Goal: Task Accomplishment & Management: Use online tool/utility

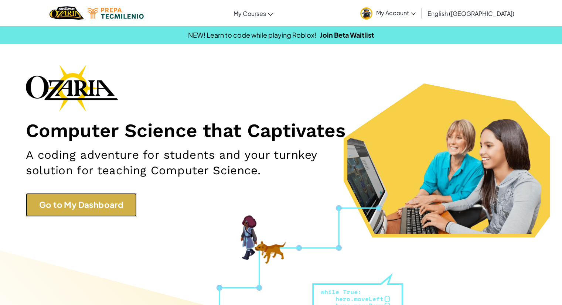
click at [91, 213] on link "Go to My Dashboard" at bounding box center [81, 204] width 111 height 23
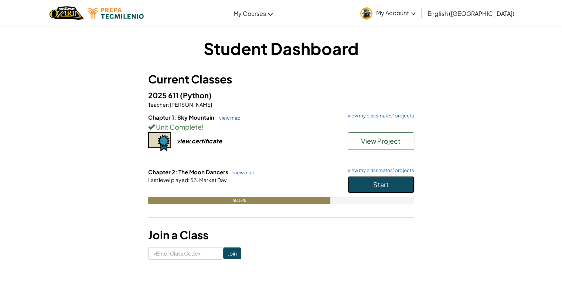
click at [379, 182] on span "Start" at bounding box center [381, 184] width 16 height 9
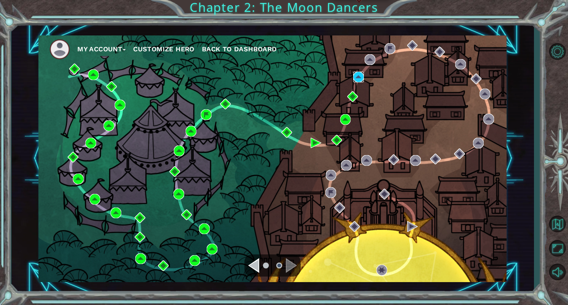
click at [355, 74] on img at bounding box center [358, 77] width 11 height 11
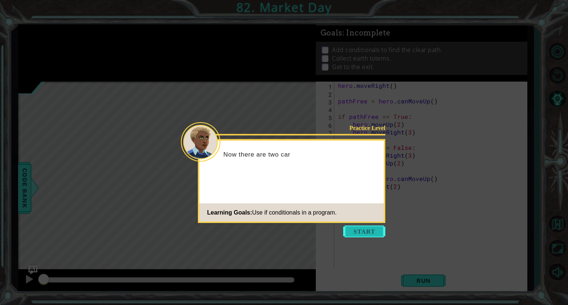
click at [362, 232] on button "Start" at bounding box center [364, 232] width 42 height 12
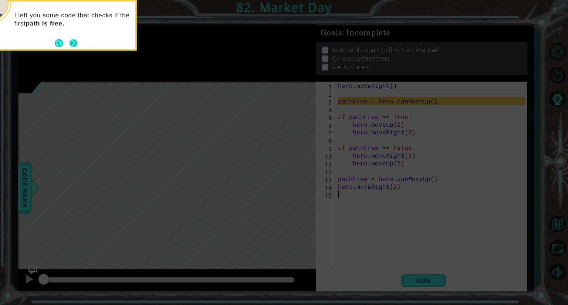
click at [73, 42] on button "Next" at bounding box center [73, 43] width 9 height 9
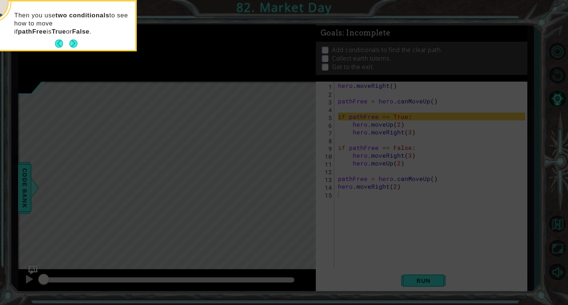
click at [73, 42] on button "Next" at bounding box center [73, 44] width 8 height 8
click at [73, 42] on button "Next" at bounding box center [73, 43] width 9 height 9
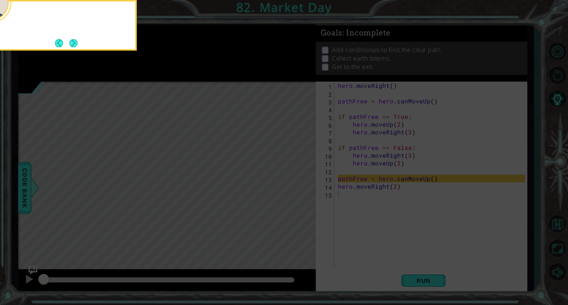
click at [73, 42] on button "Next" at bounding box center [73, 43] width 8 height 8
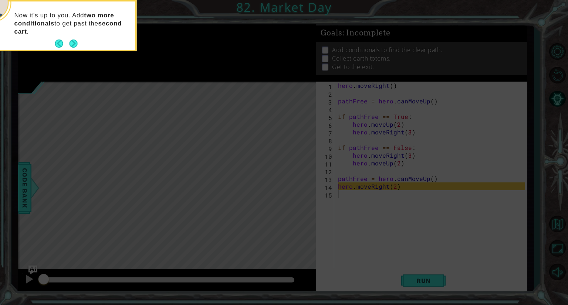
click at [73, 42] on button "Next" at bounding box center [73, 44] width 8 height 8
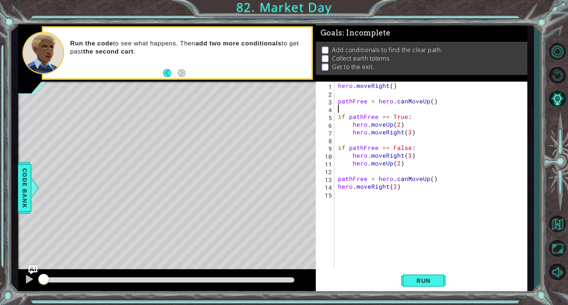
click at [339, 109] on div "hero . moveRight ( ) pathFree = hero . canMoveUp ( ) if pathFree == True : hero…" at bounding box center [432, 183] width 192 height 202
click at [400, 187] on div "hero . moveRight ( ) pathFree = hero . canMoveUp ( ) if pathFree == True : hero…" at bounding box center [432, 183] width 192 height 202
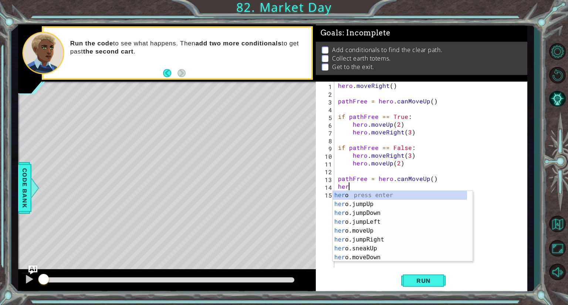
type textarea "h"
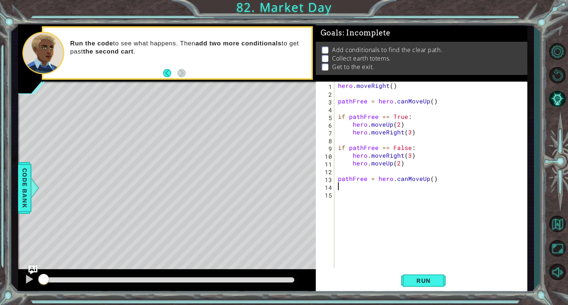
type textarea "pathFree = hero.canMoveUp()"
click at [360, 191] on div "hero . moveRight ( ) pathFree = hero . canMoveUp ( ) if pathFree == True : hero…" at bounding box center [432, 183] width 192 height 202
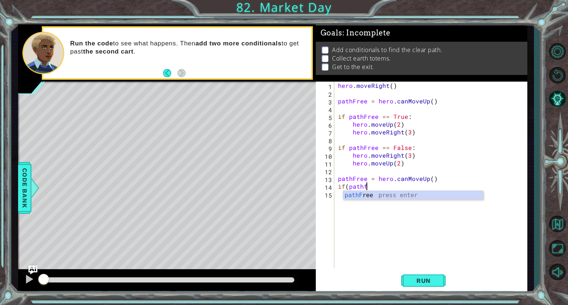
scroll to position [0, 1]
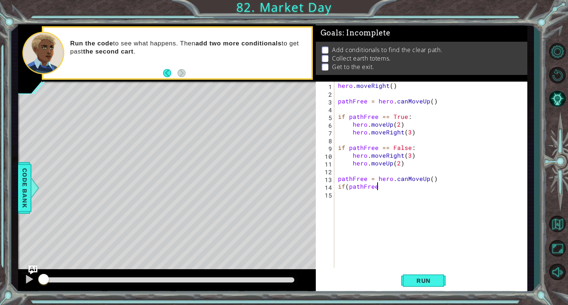
type textarea "if(pathFree)"
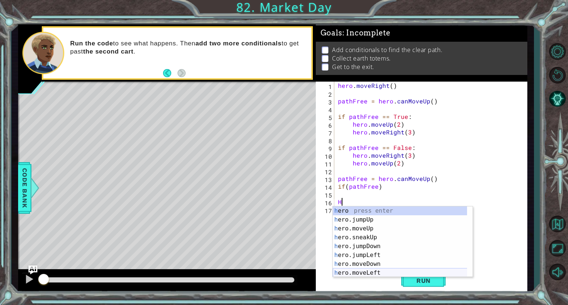
click at [359, 271] on div "h ero press enter h ero.jumpUp press enter h ero.moveUp press enter h ero.sneak…" at bounding box center [403, 251] width 140 height 89
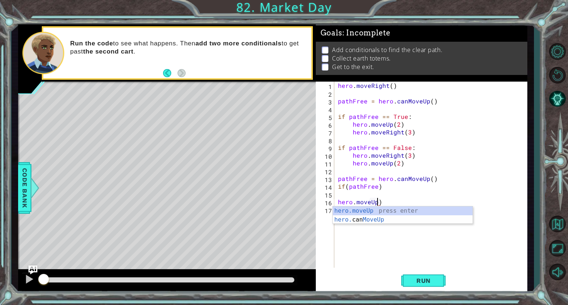
scroll to position [0, 2]
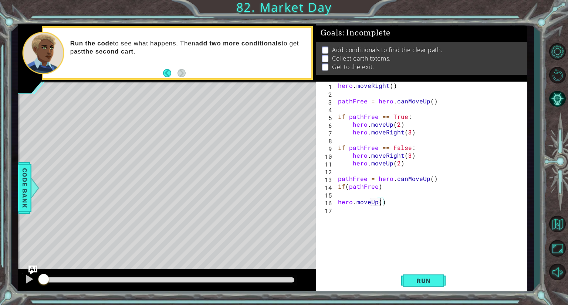
type textarea "hero.moveUp(2)"
click at [394, 207] on div "hero . moveRight ( ) pathFree = hero . canMoveUp ( ) if pathFree == True : hero…" at bounding box center [432, 183] width 192 height 202
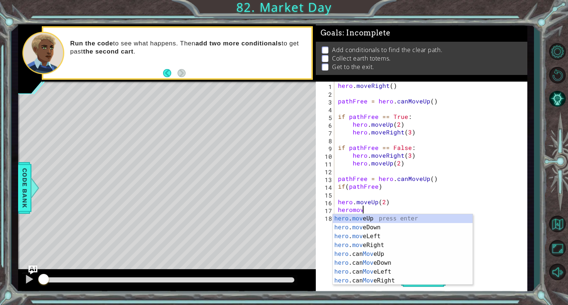
scroll to position [0, 1]
click at [370, 247] on div "hero . move Up press enter hero . move Down press enter hero . move Left press …" at bounding box center [403, 258] width 140 height 89
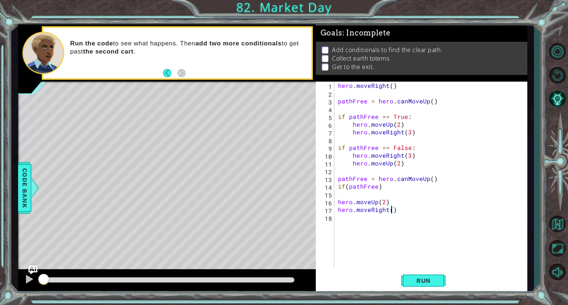
type textarea "hero.moveRight(2)"
click at [370, 217] on div "hero . moveRight ( ) pathFree = hero . canMoveUp ( ) if pathFree == True : hero…" at bounding box center [432, 183] width 192 height 202
type textarea "if (!pathFree)"
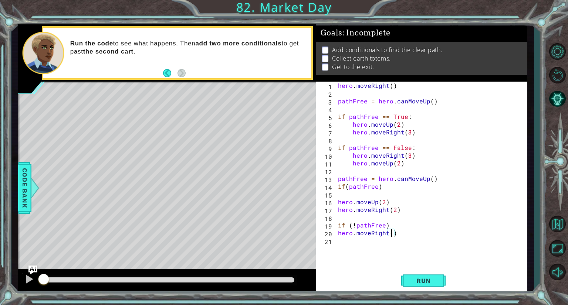
scroll to position [0, 3]
drag, startPoint x: 339, startPoint y: 203, endPoint x: 398, endPoint y: 204, distance: 58.4
click at [398, 204] on div "hero . moveRight ( ) pathFree = hero . canMoveUp ( ) if pathFree == True : hero…" at bounding box center [432, 183] width 192 height 202
type textarea "hero.moveUp(2)"
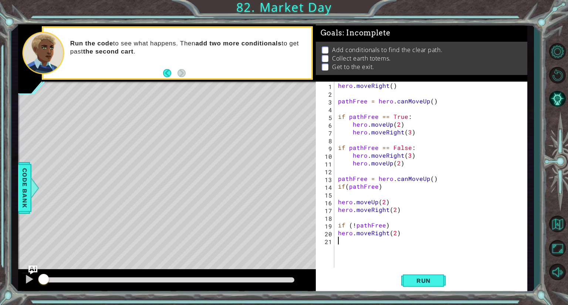
click at [353, 243] on div "hero . moveRight ( ) pathFree = hero . canMoveUp ( ) if pathFree == True : hero…" at bounding box center [432, 183] width 192 height 202
paste textarea "hero.moveUp(2)"
type textarea "hero.moveUp(2)"
click at [350, 250] on div "hero . moveRight ( ) pathFree = hero . canMoveUp ( ) if pathFree == True : hero…" at bounding box center [432, 183] width 192 height 202
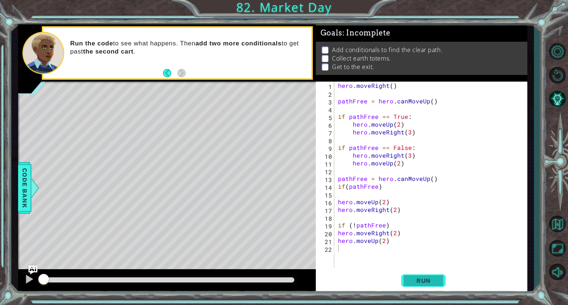
click at [410, 278] on span "Run" at bounding box center [423, 280] width 29 height 7
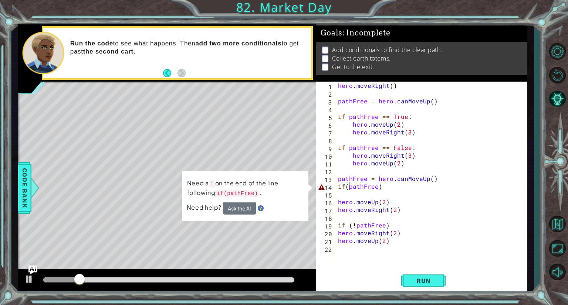
click at [349, 185] on div "hero . moveRight ( ) pathFree = hero . canMoveUp ( ) if pathFree == True : hero…" at bounding box center [432, 183] width 192 height 202
click at [245, 211] on button "Ask the AI" at bounding box center [239, 208] width 33 height 13
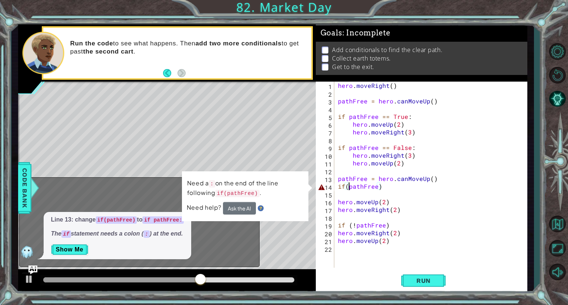
scroll to position [0, 0]
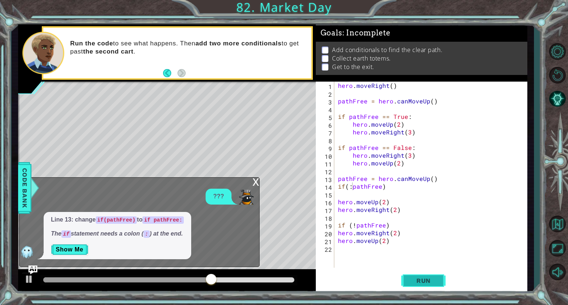
click at [421, 286] on button "Run" at bounding box center [423, 281] width 44 height 21
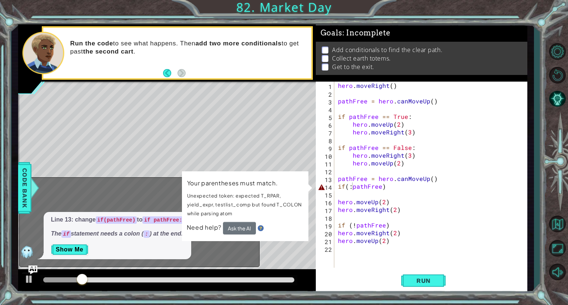
click at [245, 248] on div "Line 13: change if(pathFree) to if pathFree: The if statement needs a colon ( :…" at bounding box center [138, 235] width 236 height 47
click at [83, 249] on button "Show Me" at bounding box center [69, 250] width 37 height 12
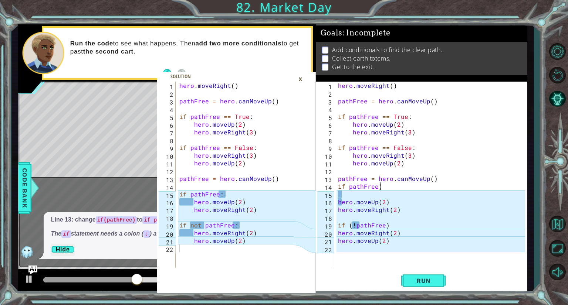
click at [387, 186] on div "hero . moveRight ( ) pathFree = hero . canMoveUp ( ) if pathFree == True : hero…" at bounding box center [432, 183] width 192 height 202
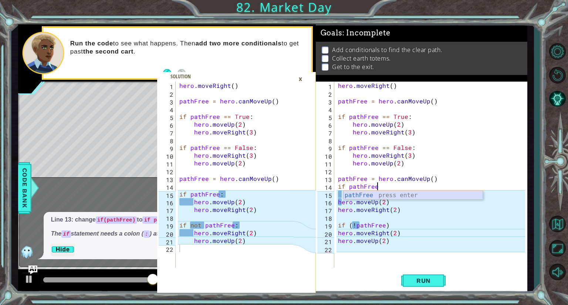
click at [385, 196] on div "pathFree press enter" at bounding box center [413, 204] width 140 height 27
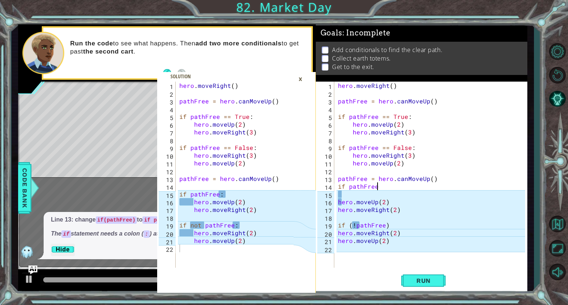
scroll to position [0, 2]
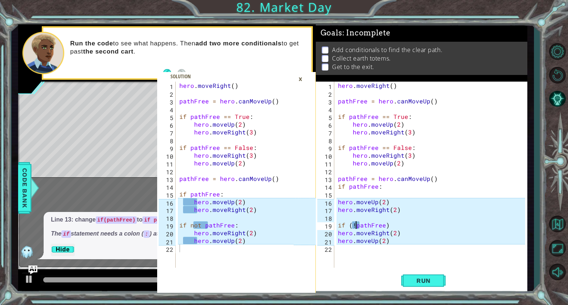
click at [356, 225] on div "hero . moveRight ( ) pathFree = hero . canMoveUp ( ) if pathFree == True : hero…" at bounding box center [432, 183] width 192 height 202
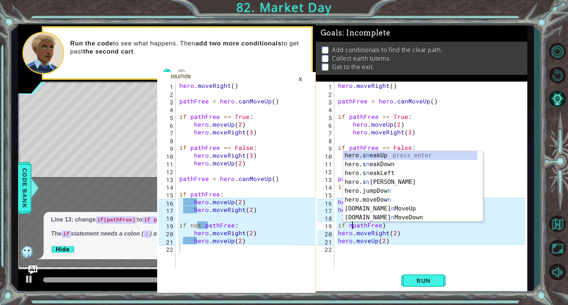
scroll to position [0, 1]
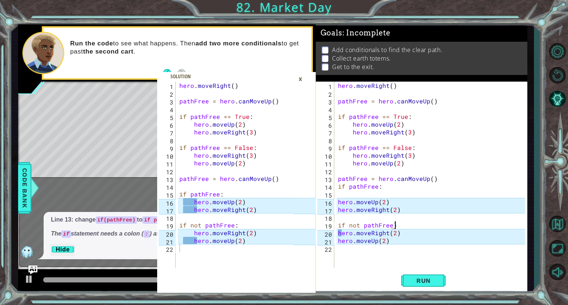
click at [403, 227] on div "hero . moveRight ( ) pathFree = hero . canMoveUp ( ) if pathFree == True : hero…" at bounding box center [432, 183] width 192 height 202
click at [339, 233] on div "hero . moveRight ( ) pathFree = hero . canMoveUp ( ) if pathFree == True : hero…" at bounding box center [432, 183] width 192 height 202
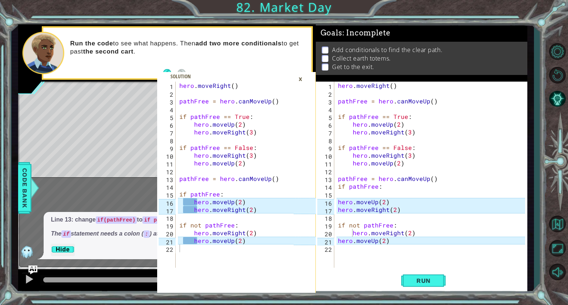
click at [335, 240] on div "hero.moveRight(2) 1 2 3 4 5 6 7 8 9 10 11 12 13 14 15 16 17 18 19 20 21 22 hero…" at bounding box center [420, 175] width 209 height 186
click at [337, 240] on div "hero . moveRight ( ) pathFree = hero . canMoveUp ( ) if pathFree == True : hero…" at bounding box center [432, 183] width 192 height 202
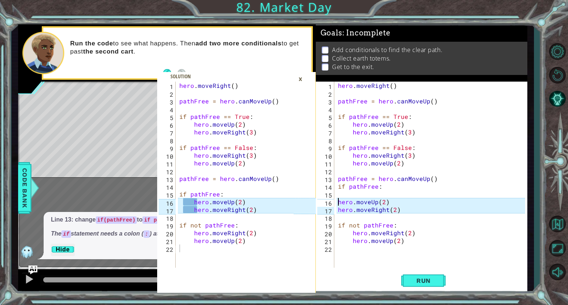
click at [337, 198] on div "hero . moveRight ( ) pathFree = hero . canMoveUp ( ) if pathFree == True : hero…" at bounding box center [432, 183] width 192 height 202
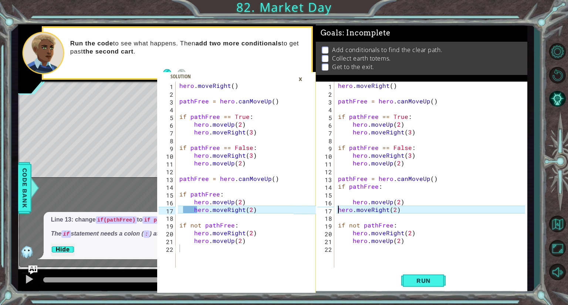
click at [336, 211] on div "hero . moveRight ( ) pathFree = hero . canMoveUp ( ) if pathFree == True : hero…" at bounding box center [432, 183] width 192 height 202
type textarea "hero.moveRight(2)"
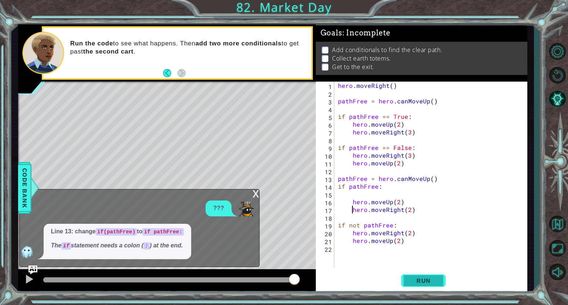
click at [414, 281] on span "Run" at bounding box center [423, 280] width 29 height 7
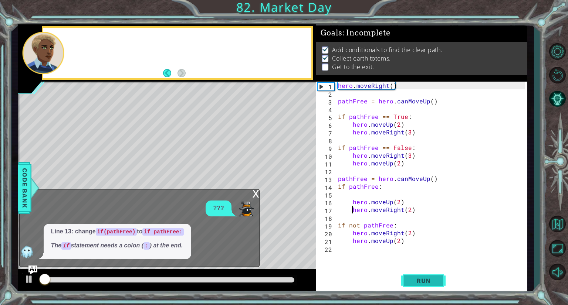
scroll to position [1, 0]
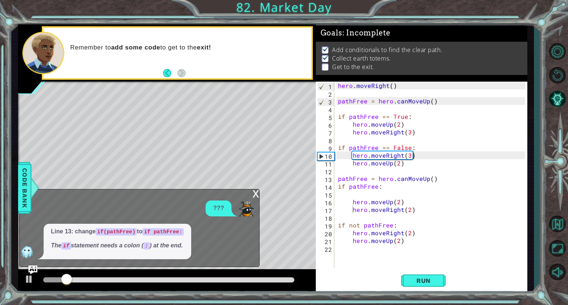
click at [258, 191] on div "x" at bounding box center [255, 193] width 7 height 7
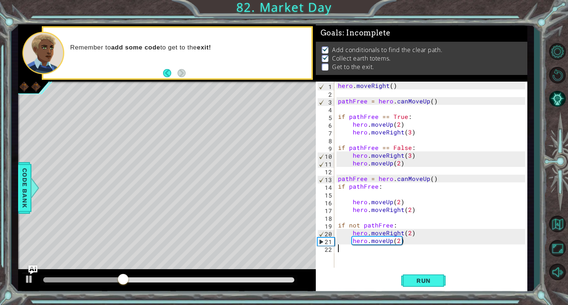
scroll to position [0, 0]
click at [351, 246] on div "hero . moveRight ( ) pathFree = hero . canMoveUp ( ) if pathFree == True : hero…" at bounding box center [432, 183] width 192 height 202
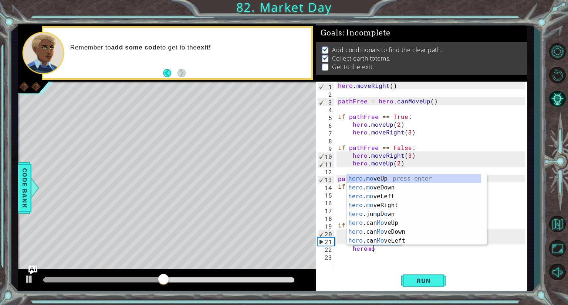
scroll to position [0, 2]
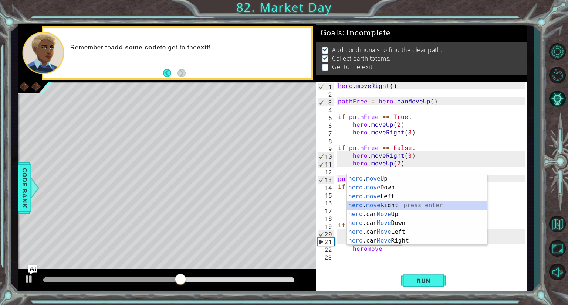
click at [405, 207] on div "hero . move Up press enter hero . move Down press enter hero . move Left press …" at bounding box center [417, 218] width 140 height 89
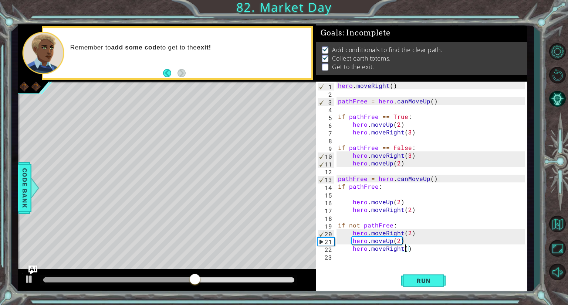
scroll to position [0, 4]
type textarea "hero.moveRight(1)"
click at [420, 277] on span "Run" at bounding box center [423, 280] width 29 height 7
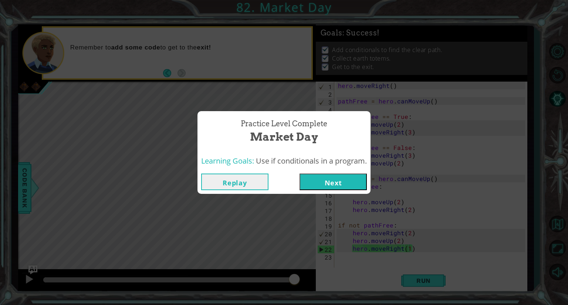
click at [343, 184] on button "Next" at bounding box center [332, 182] width 67 height 17
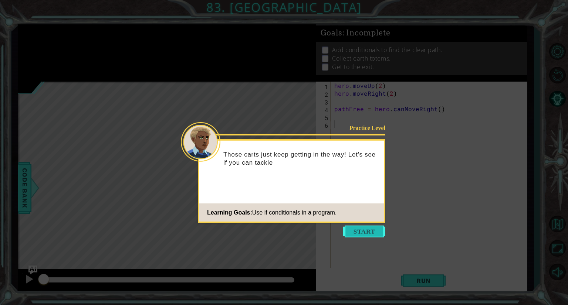
click at [371, 231] on button "Start" at bounding box center [364, 232] width 42 height 12
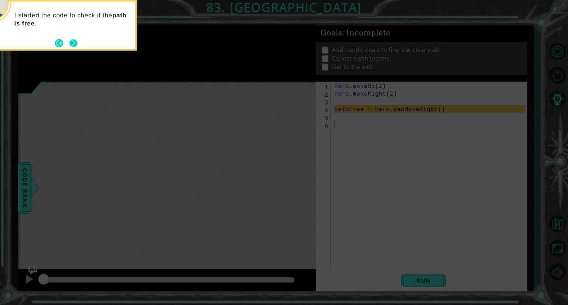
click at [73, 43] on button "Next" at bounding box center [73, 43] width 9 height 9
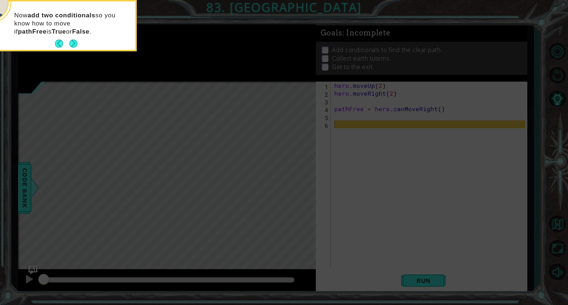
click at [73, 43] on button "Next" at bounding box center [73, 44] width 8 height 8
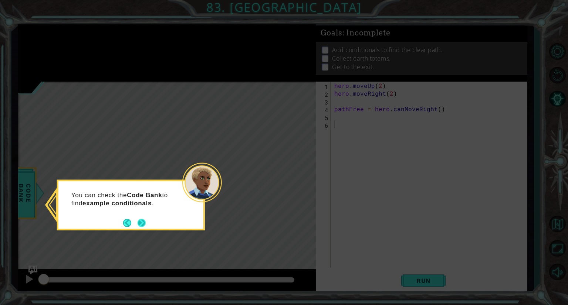
click at [142, 222] on button "Next" at bounding box center [142, 223] width 8 height 8
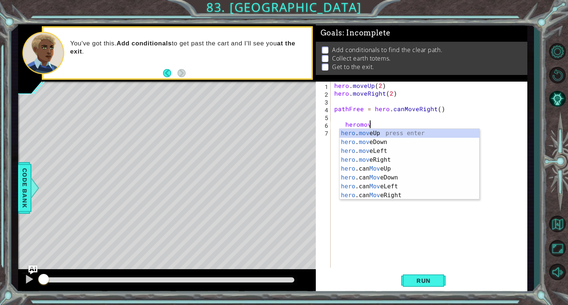
scroll to position [0, 2]
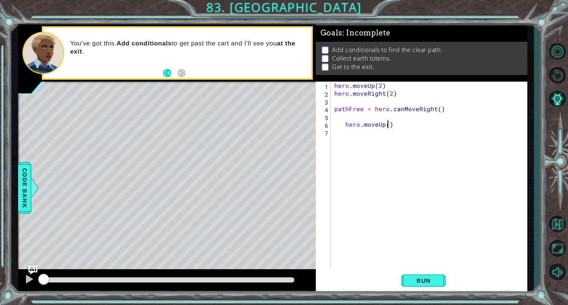
type textarea "hero.moveUp(2)"
click at [359, 131] on div "hero . moveUp ( 2 ) hero . moveRight ( 2 ) pathFree = hero . canMoveRight ( ) h…" at bounding box center [431, 183] width 196 height 202
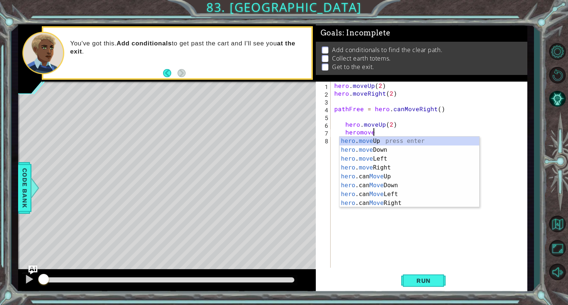
scroll to position [0, 2]
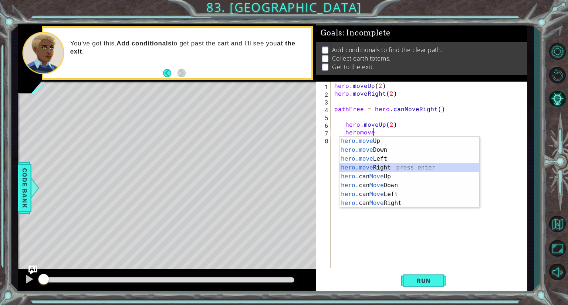
click at [369, 164] on div "hero . move Up press enter hero . move Down press enter hero . move Left press …" at bounding box center [409, 181] width 140 height 89
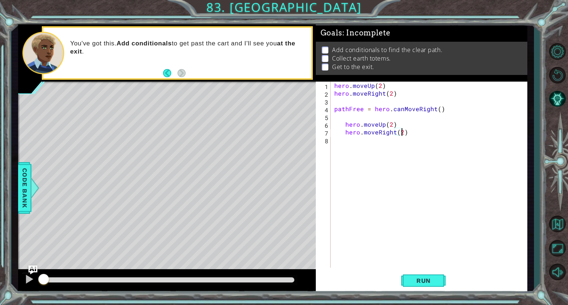
type textarea "hero.moveRight(2)"
click at [361, 144] on div "hero . moveUp ( 2 ) hero . moveRight ( 2 ) pathFree = hero . canMoveRight ( ) h…" at bounding box center [431, 183] width 196 height 202
click at [344, 125] on div "hero . moveUp ( 2 ) hero . moveRight ( 2 ) pathFree = hero . canMoveRight ( ) h…" at bounding box center [431, 183] width 196 height 202
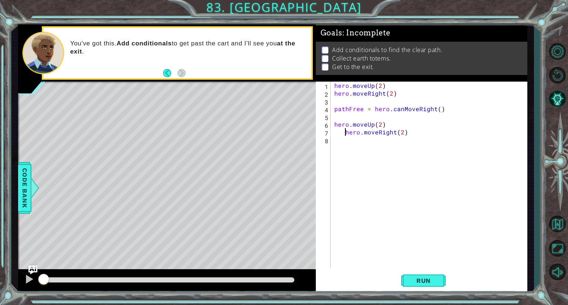
click at [344, 133] on div "hero . moveUp ( 2 ) hero . moveRight ( 2 ) pathFree = hero . canMoveRight ( ) h…" at bounding box center [431, 183] width 196 height 202
type textarea "hero.moveRight(2)"
click at [337, 141] on div "hero . moveUp ( 2 ) hero . moveRight ( 2 ) pathFree = hero . canMoveRight ( ) h…" at bounding box center [431, 183] width 196 height 202
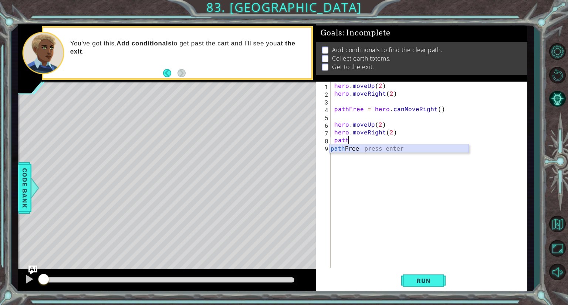
click at [343, 148] on div "path Free press enter" at bounding box center [399, 158] width 140 height 27
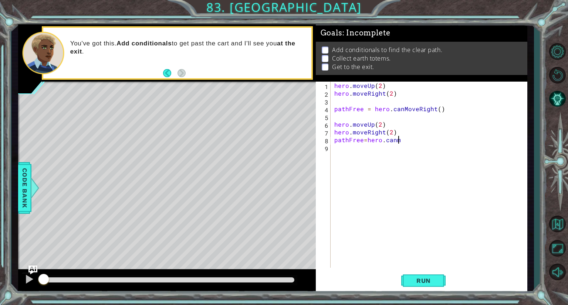
scroll to position [0, 4]
click at [420, 139] on div "hero . moveUp ( 2 ) hero . moveRight ( 2 ) pathFree = hero . canMoveRight ( ) h…" at bounding box center [431, 183] width 196 height 202
click at [361, 141] on div "hero . moveUp ( 2 ) hero . moveRight ( 2 ) pathFree = hero . canMoveRight ( ) h…" at bounding box center [431, 183] width 196 height 202
click at [370, 142] on div "hero . moveUp ( 2 ) hero . moveRight ( 2 ) pathFree = hero . canMoveRight ( ) h…" at bounding box center [431, 183] width 196 height 202
click at [410, 141] on div "hero . moveUp ( 2 ) hero . moveRight ( 2 ) pathFree = hero . canMoveRight ( ) h…" at bounding box center [431, 183] width 196 height 202
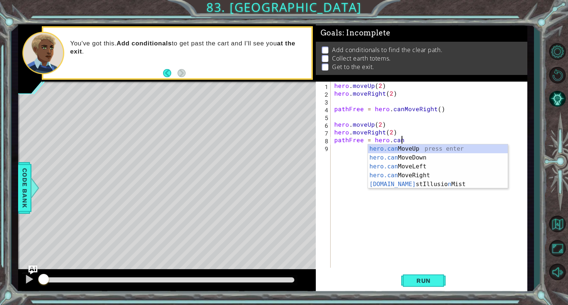
type textarea "pathFree = [DOMAIN_NAME]"
click at [411, 145] on div "[DOMAIN_NAME] nMoveUp press enter [DOMAIN_NAME] nMoveDown press enter [DOMAIN_N…" at bounding box center [438, 176] width 140 height 62
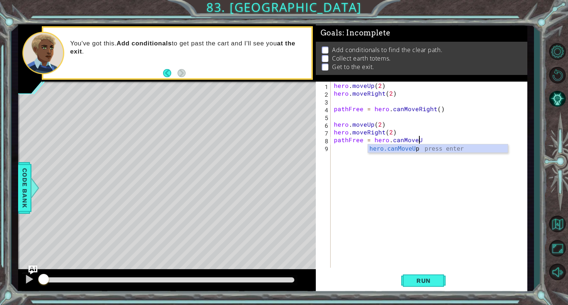
type textarea "pathFree = hero.canMove"
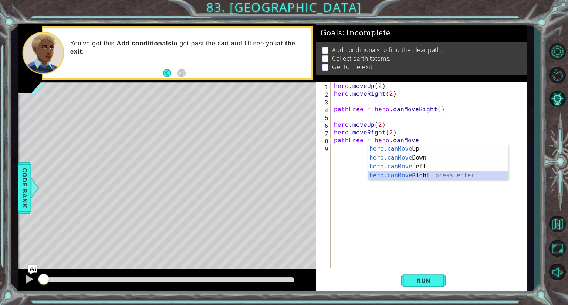
click at [418, 176] on div "hero.canMove Up press enter hero.canMove Down press enter hero.canMove Left pre…" at bounding box center [438, 171] width 140 height 53
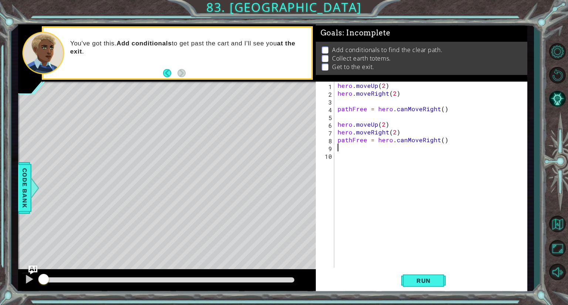
type textarea "d"
type textarea "while True:"
type textarea "if pathFree:"
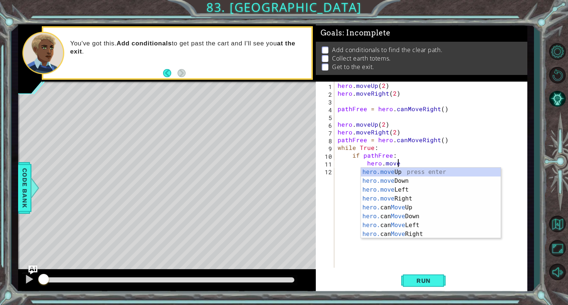
scroll to position [0, 3]
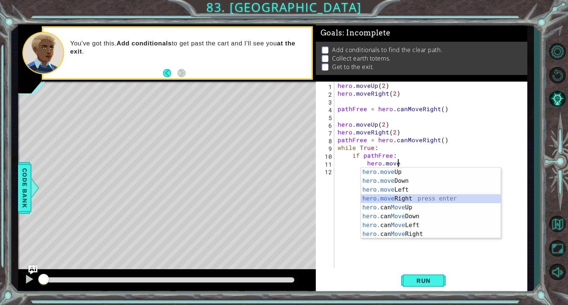
click at [402, 199] on div "hero.move Up press enter hero.move Down press enter hero.move Left press enter …" at bounding box center [431, 212] width 140 height 89
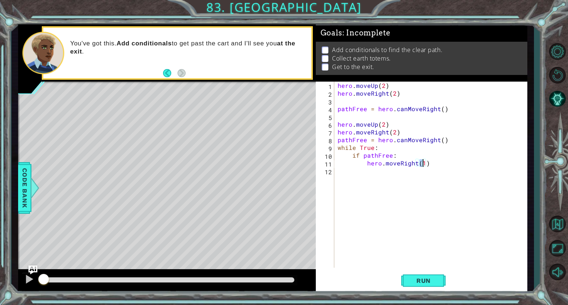
type textarea "hero.moveRight()"
click at [372, 174] on div "hero . moveUp ( 2 ) hero . moveRight ( 2 ) pathFree = hero . canMoveRight ( ) h…" at bounding box center [432, 183] width 193 height 202
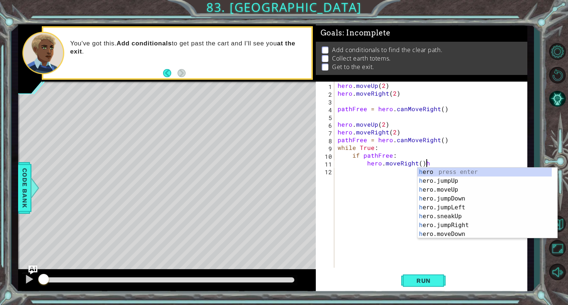
type textarea "hero.moveRight()"
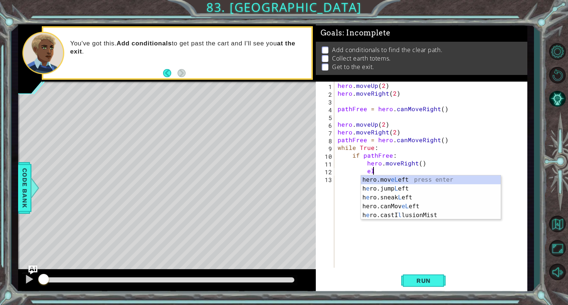
scroll to position [0, 2]
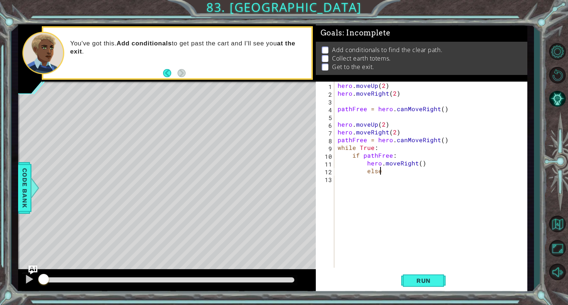
type textarea "else:"
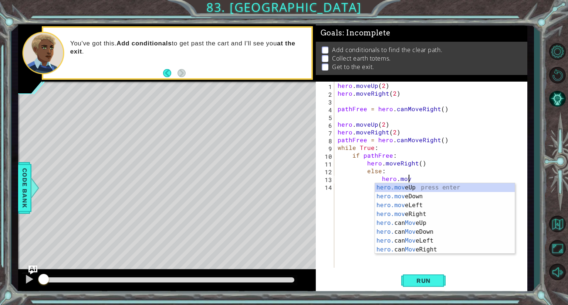
scroll to position [0, 4]
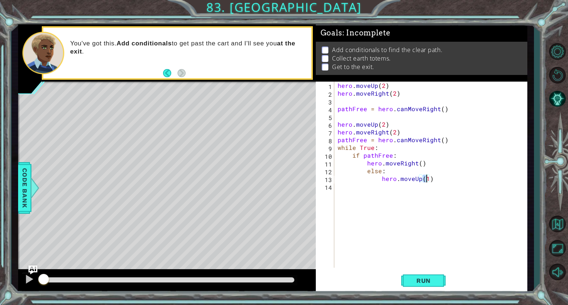
type textarea "hero.moveUp()"
click at [441, 184] on div "hero . moveUp ( 2 ) hero . moveRight ( 2 ) pathFree = hero . canMoveRight ( ) h…" at bounding box center [432, 183] width 193 height 202
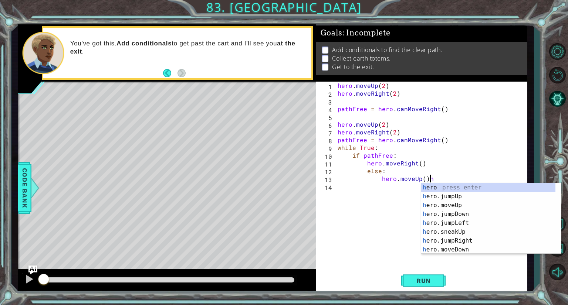
type textarea "hero.moveUp()"
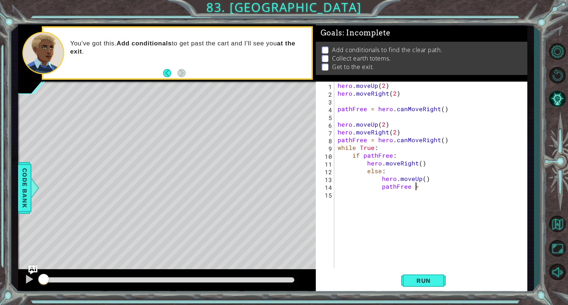
scroll to position [0, 4]
type textarea "pathFree ="
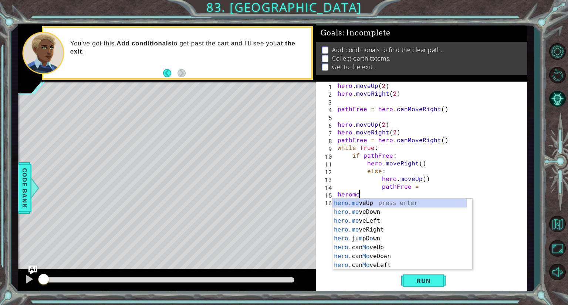
scroll to position [0, 1]
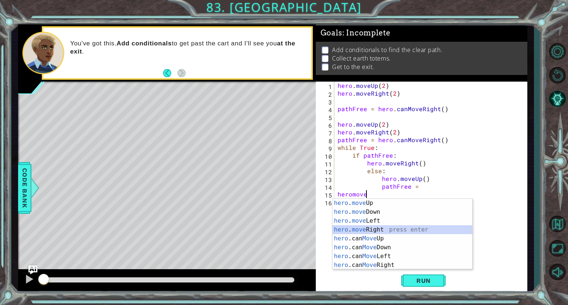
click at [369, 227] on div "hero . move Up press enter hero . move Down press enter hero . move Left press …" at bounding box center [402, 243] width 140 height 89
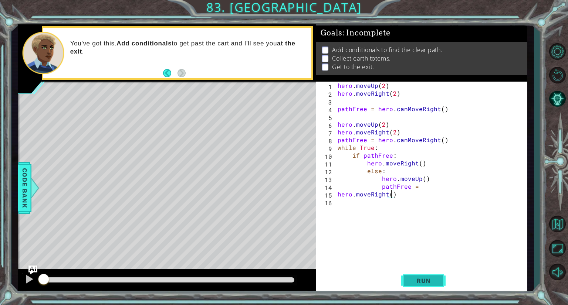
click at [412, 281] on span "Run" at bounding box center [423, 280] width 29 height 7
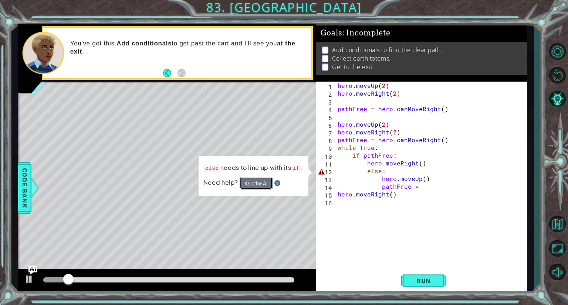
click at [256, 183] on button "Ask the AI" at bounding box center [256, 183] width 33 height 13
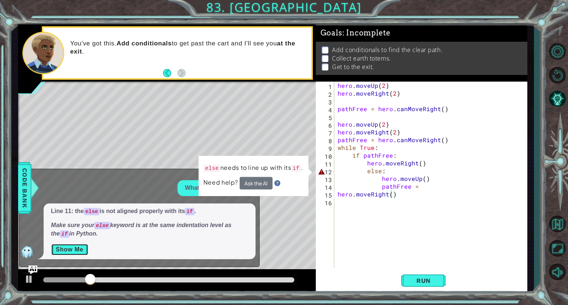
click at [72, 250] on button "Show Me" at bounding box center [69, 250] width 37 height 12
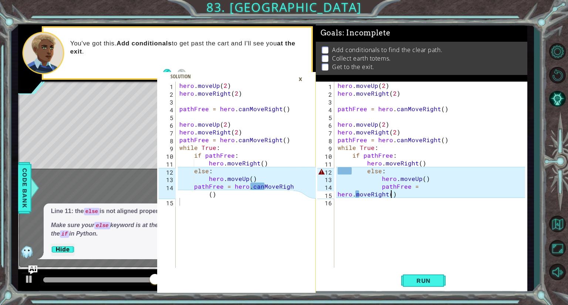
click at [407, 197] on div "hero . moveUp ( 2 ) hero . moveRight ( 2 ) pathFree = hero . canMoveRight ( ) h…" at bounding box center [432, 183] width 193 height 202
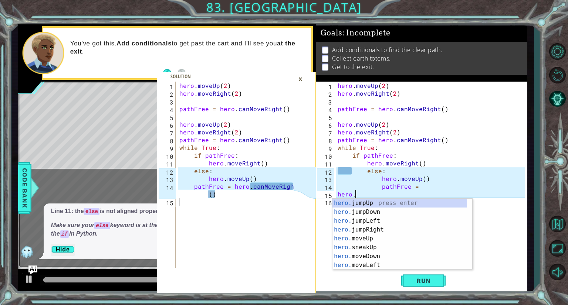
type textarea "h"
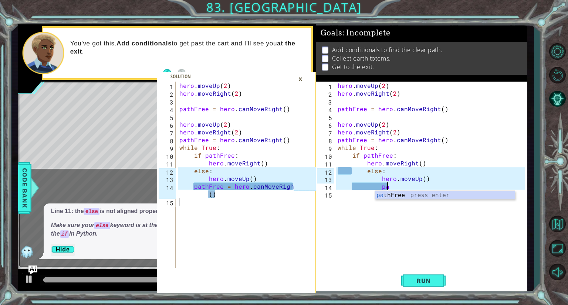
type textarea "p"
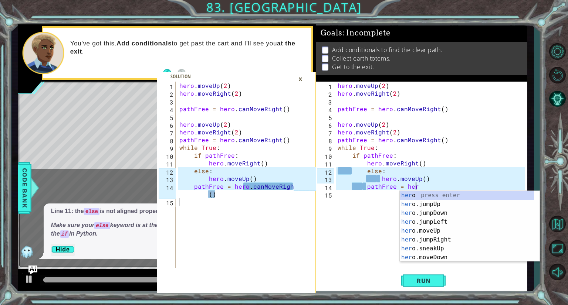
scroll to position [0, 4]
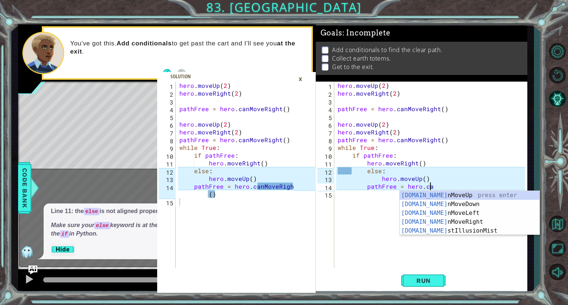
type textarea "pathFree = hero.can"
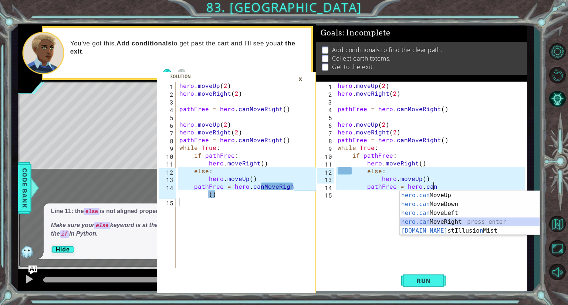
click at [441, 224] on div "hero.can MoveUp press enter hero.can MoveDown press enter hero.can MoveLeft pre…" at bounding box center [470, 222] width 140 height 62
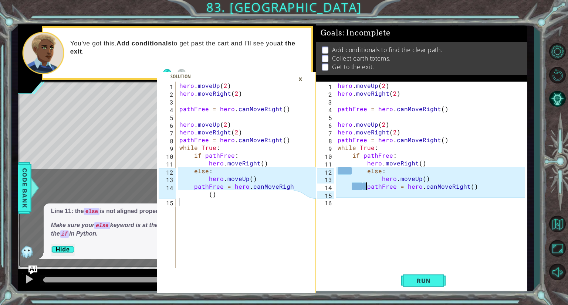
click at [365, 189] on div "hero . moveUp ( 2 ) hero . moveRight ( 2 ) pathFree = hero . canMoveRight ( ) h…" at bounding box center [432, 183] width 193 height 202
click at [350, 175] on div "hero . moveUp ( 2 ) hero . moveRight ( 2 ) pathFree = hero . canMoveRight ( ) h…" at bounding box center [432, 183] width 193 height 202
click at [348, 173] on div "hero . moveUp ( 2 ) hero . moveRight ( 2 ) pathFree = hero . canMoveRight ( ) h…" at bounding box center [432, 183] width 193 height 202
click at [357, 173] on div "hero . moveUp ( 2 ) hero . moveRight ( 2 ) pathFree = hero . canMoveRight ( ) h…" at bounding box center [432, 183] width 193 height 202
click at [351, 171] on div "hero . moveUp ( 2 ) hero . moveRight ( 2 ) pathFree = hero . canMoveRight ( ) h…" at bounding box center [432, 183] width 193 height 202
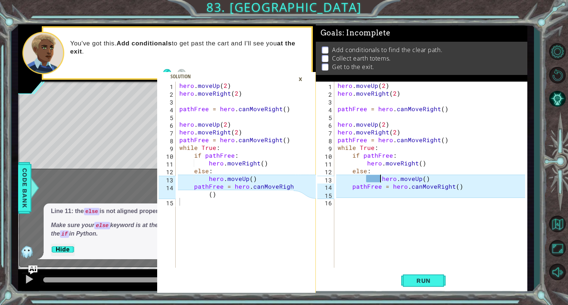
click at [379, 178] on div "hero . moveUp ( 2 ) hero . moveRight ( 2 ) pathFree = hero . canMoveRight ( ) h…" at bounding box center [432, 183] width 193 height 202
type textarea "hero.moveUp()"
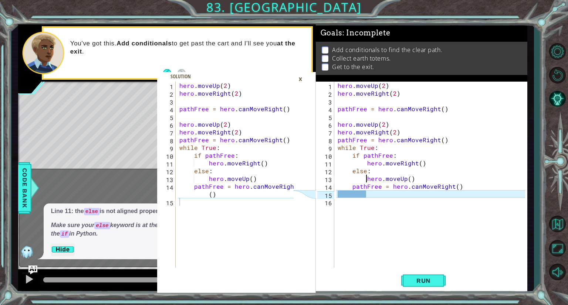
click at [367, 196] on div "hero . moveUp ( 2 ) hero . moveRight ( 2 ) pathFree = hero . canMoveRight ( ) h…" at bounding box center [432, 183] width 193 height 202
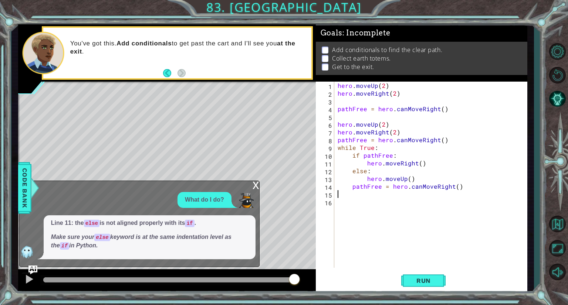
scroll to position [0, 0]
click at [420, 283] on span "Run" at bounding box center [423, 280] width 29 height 7
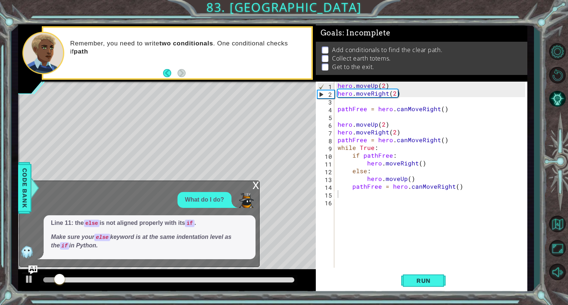
click at [255, 186] on div "x" at bounding box center [255, 184] width 7 height 7
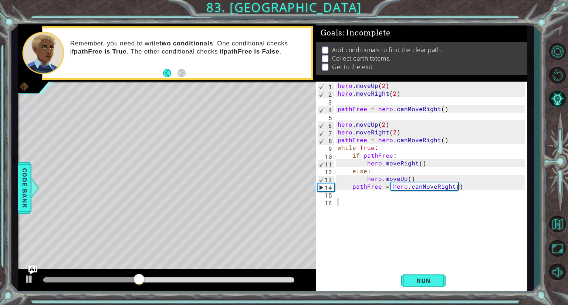
click at [373, 203] on div "hero . moveUp ( 2 ) hero . moveRight ( 2 ) pathFree = hero . canMoveRight ( ) h…" at bounding box center [432, 183] width 193 height 202
click at [379, 179] on div "hero . moveUp ( 2 ) hero . moveRight ( 2 ) pathFree = hero . canMoveRight ( ) h…" at bounding box center [432, 183] width 193 height 202
type textarea "hero.moveUp()"
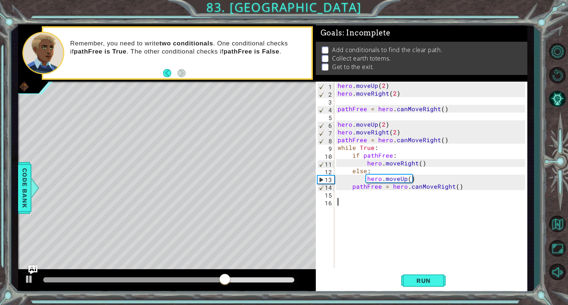
click at [364, 198] on div "hero . moveUp ( 2 ) hero . moveRight ( 2 ) pathFree = hero . canMoveRight ( ) h…" at bounding box center [432, 183] width 193 height 202
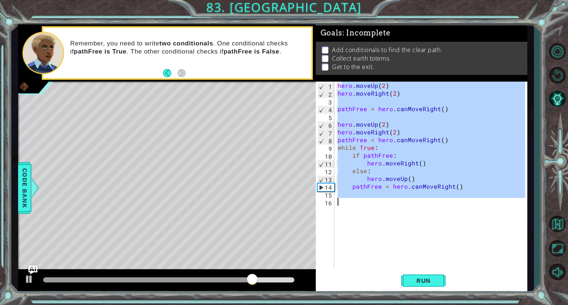
drag, startPoint x: 340, startPoint y: 83, endPoint x: 416, endPoint y: 199, distance: 137.6
click at [416, 199] on div "hero . moveUp ( 2 ) hero . moveRight ( 2 ) pathFree = hero . canMoveRight ( ) h…" at bounding box center [432, 183] width 193 height 202
click at [416, 199] on div "hero . moveUp ( 2 ) hero . moveRight ( 2 ) pathFree = hero . canMoveRight ( ) h…" at bounding box center [430, 175] width 189 height 186
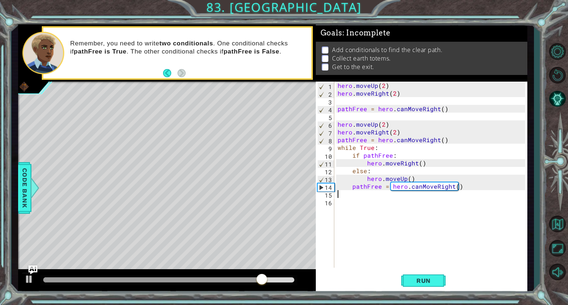
click at [418, 194] on div "hero . moveUp ( 2 ) hero . moveRight ( 2 ) pathFree = hero . canMoveRight ( ) h…" at bounding box center [432, 183] width 193 height 202
drag, startPoint x: 335, startPoint y: 82, endPoint x: 375, endPoint y: 141, distance: 71.8
click at [375, 141] on div "1 2 3 4 5 6 7 8 9 10 11 12 13 14 15 16 hero . moveUp ( 2 ) hero . moveRight ( 2…" at bounding box center [420, 175] width 209 height 186
click at [343, 86] on div "hero . moveUp ( 2 ) hero . moveRight ( 2 ) pathFree = hero . canMoveRight ( ) h…" at bounding box center [432, 183] width 193 height 202
click at [429, 186] on div "hero . moveUp ( 2 ) hero . moveRight ( 2 ) pathFree = hero . canMoveRight ( ) h…" at bounding box center [432, 183] width 193 height 202
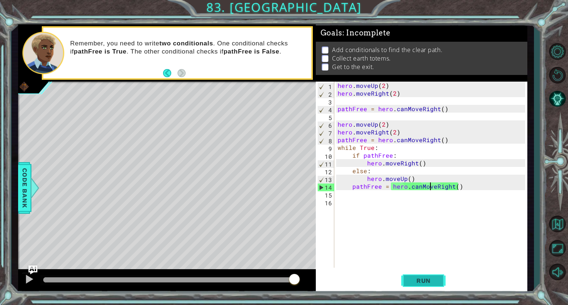
click at [427, 274] on button "Run" at bounding box center [423, 281] width 44 height 21
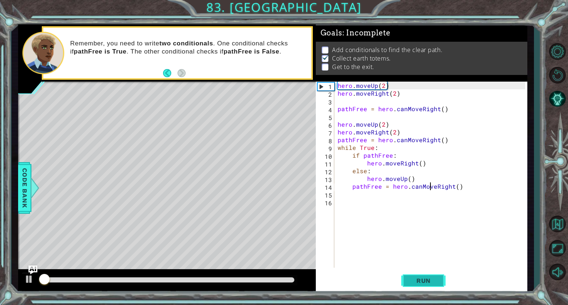
scroll to position [1, 0]
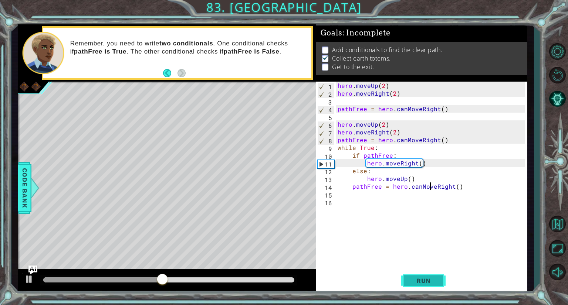
click at [425, 284] on span "Run" at bounding box center [423, 280] width 29 height 7
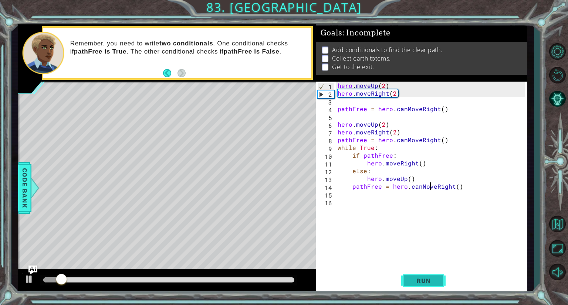
click at [418, 286] on button "Run" at bounding box center [423, 281] width 44 height 21
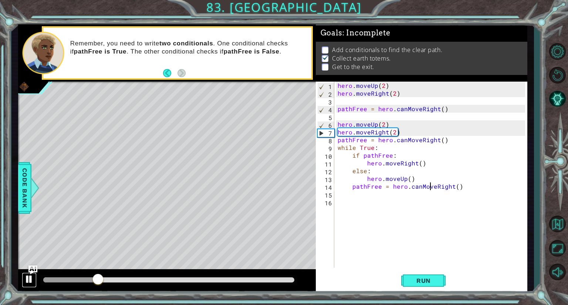
click at [27, 278] on div at bounding box center [29, 280] width 10 height 10
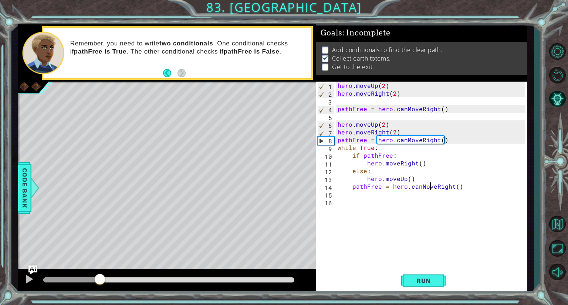
click at [376, 151] on div "hero . moveUp ( 2 ) hero . moveRight ( 2 ) pathFree = hero . canMoveRight ( ) h…" at bounding box center [432, 183] width 193 height 202
click at [408, 163] on div "hero . moveUp ( 2 ) hero . moveRight ( 2 ) pathFree = hero . canMoveRight ( ) h…" at bounding box center [432, 183] width 193 height 202
click at [414, 164] on div "hero . moveUp ( 2 ) hero . moveRight ( 2 ) pathFree = hero . canMoveRight ( ) h…" at bounding box center [432, 183] width 193 height 202
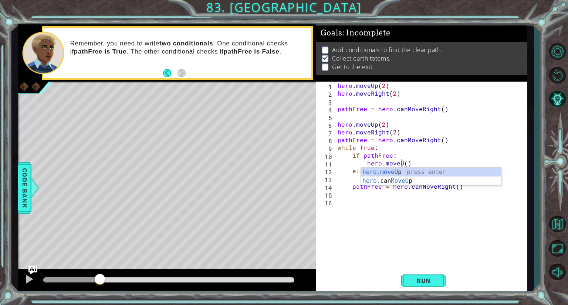
scroll to position [0, 4]
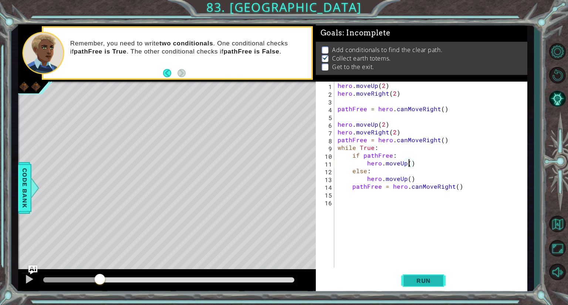
type textarea "hero.moveUp()"
click at [411, 281] on span "Run" at bounding box center [423, 280] width 29 height 7
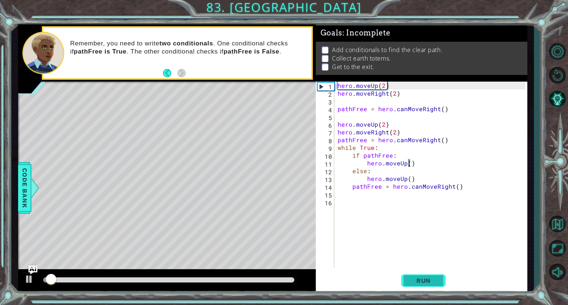
click at [412, 281] on span "Run" at bounding box center [423, 280] width 29 height 7
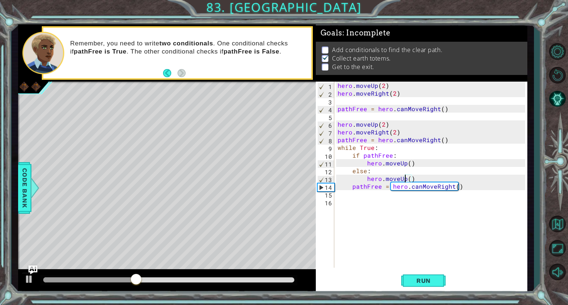
click at [403, 180] on div "hero . moveUp ( 2 ) hero . moveRight ( 2 ) pathFree = hero . canMoveRight ( ) h…" at bounding box center [432, 183] width 193 height 202
drag, startPoint x: 359, startPoint y: 182, endPoint x: 417, endPoint y: 182, distance: 58.0
click at [417, 182] on div "hero . moveUp ( 2 ) hero . moveRight ( 2 ) pathFree = hero . canMoveRight ( ) h…" at bounding box center [432, 183] width 193 height 202
type textarea "else:"
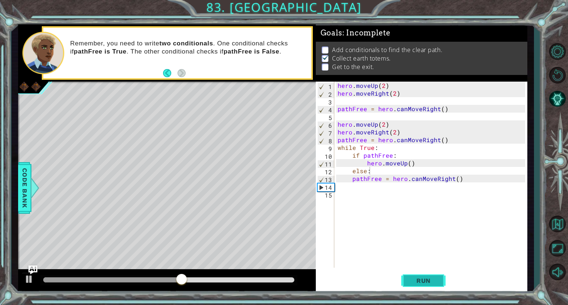
click at [423, 280] on span "Run" at bounding box center [423, 280] width 29 height 7
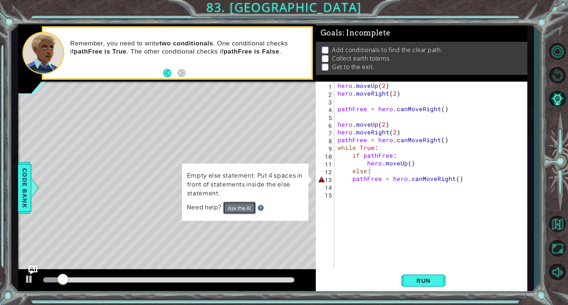
click at [244, 210] on button "Ask the AI" at bounding box center [239, 208] width 33 height 13
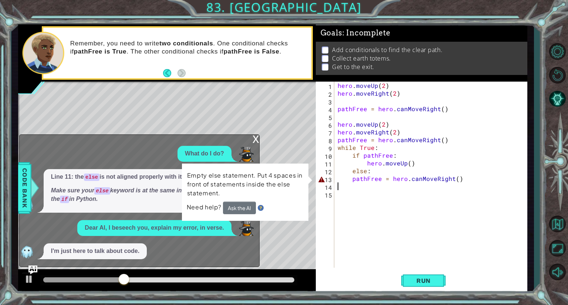
click at [345, 184] on div "hero . moveUp ( 2 ) hero . moveRight ( 2 ) pathFree = hero . canMoveRight ( ) h…" at bounding box center [432, 183] width 193 height 202
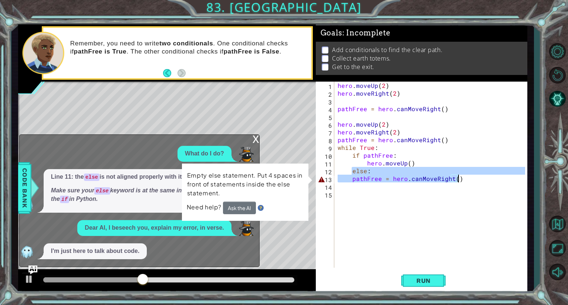
drag, startPoint x: 352, startPoint y: 170, endPoint x: 464, endPoint y: 180, distance: 111.7
click at [464, 180] on div "hero . moveUp ( 2 ) hero . moveRight ( 2 ) pathFree = hero . canMoveRight ( ) h…" at bounding box center [432, 183] width 193 height 202
type textarea "else: pathFree = hero.canMoveRight()"
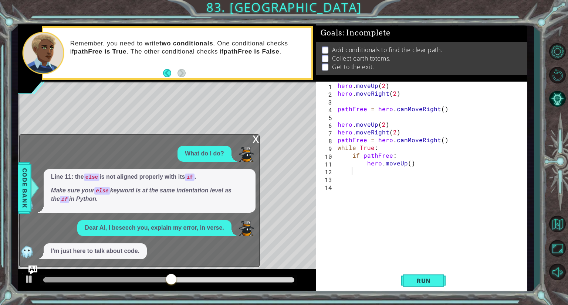
click at [255, 140] on div "x" at bounding box center [255, 138] width 7 height 7
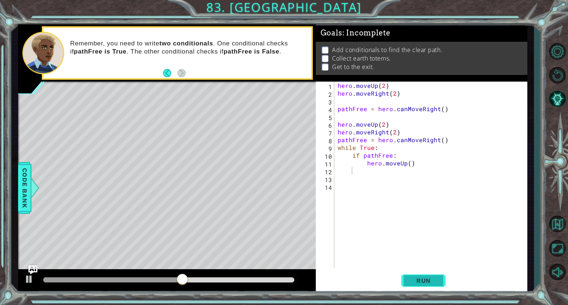
click at [431, 287] on button "Run" at bounding box center [423, 281] width 44 height 21
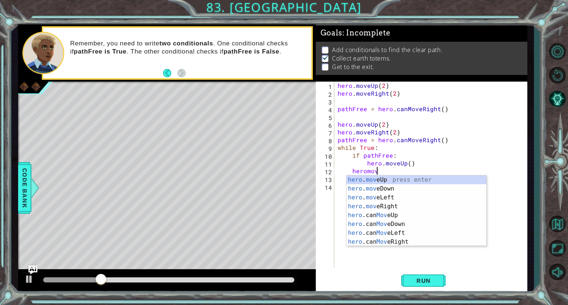
scroll to position [0, 2]
click at [387, 207] on div "hero . move Up press enter hero . move Down press enter hero . move Left press …" at bounding box center [416, 220] width 140 height 89
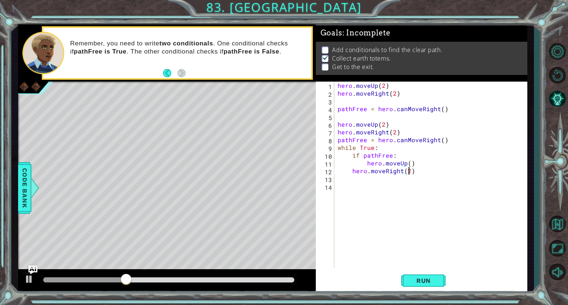
scroll to position [0, 4]
click at [416, 281] on span "Run" at bounding box center [423, 280] width 29 height 7
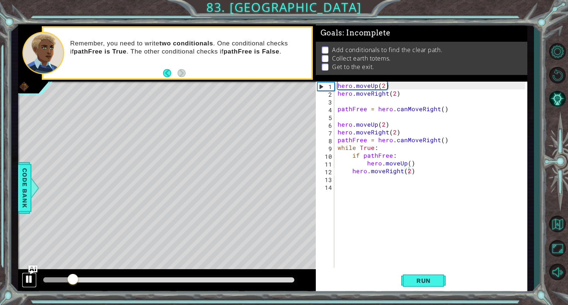
click at [30, 283] on div at bounding box center [29, 280] width 10 height 10
drag, startPoint x: 74, startPoint y: 281, endPoint x: 10, endPoint y: 282, distance: 64.0
click at [10, 282] on div "1 2 3 4 5 6 7 8 9 10 11 12 13 14 15 hero . moveUp ( 2 ) hero . moveRight ( 2 ) …" at bounding box center [284, 152] width 568 height 305
click at [24, 281] on div at bounding box center [29, 280] width 10 height 10
click at [411, 276] on button "Run" at bounding box center [423, 281] width 44 height 21
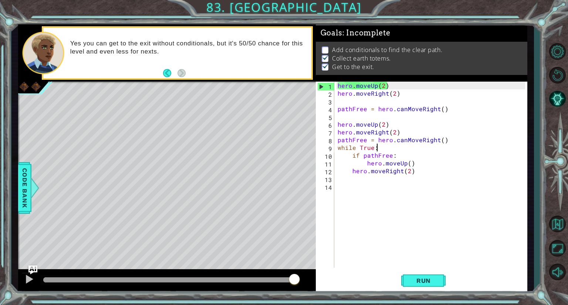
click at [377, 148] on div "hero . moveUp ( 2 ) hero . moveRight ( 2 ) pathFree = hero . canMoveRight ( ) h…" at bounding box center [432, 183] width 193 height 202
click at [373, 148] on div "hero . moveUp ( 2 ) hero . moveRight ( 2 ) pathFree = hero . canMoveRight ( ) h…" at bounding box center [432, 183] width 193 height 202
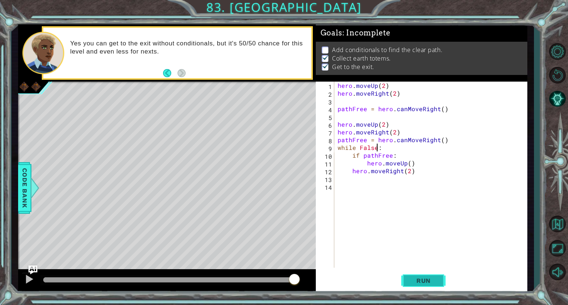
type textarea "while False:"
click at [415, 280] on span "Run" at bounding box center [423, 280] width 29 height 7
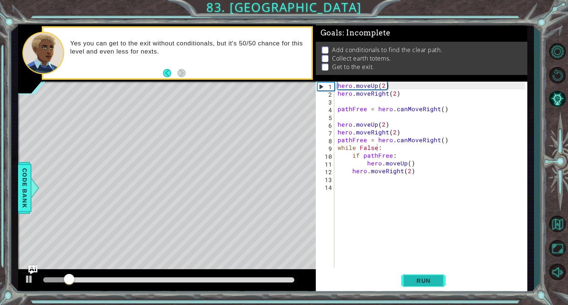
click at [409, 286] on button "Run" at bounding box center [423, 281] width 44 height 21
